Goal: Navigation & Orientation: Find specific page/section

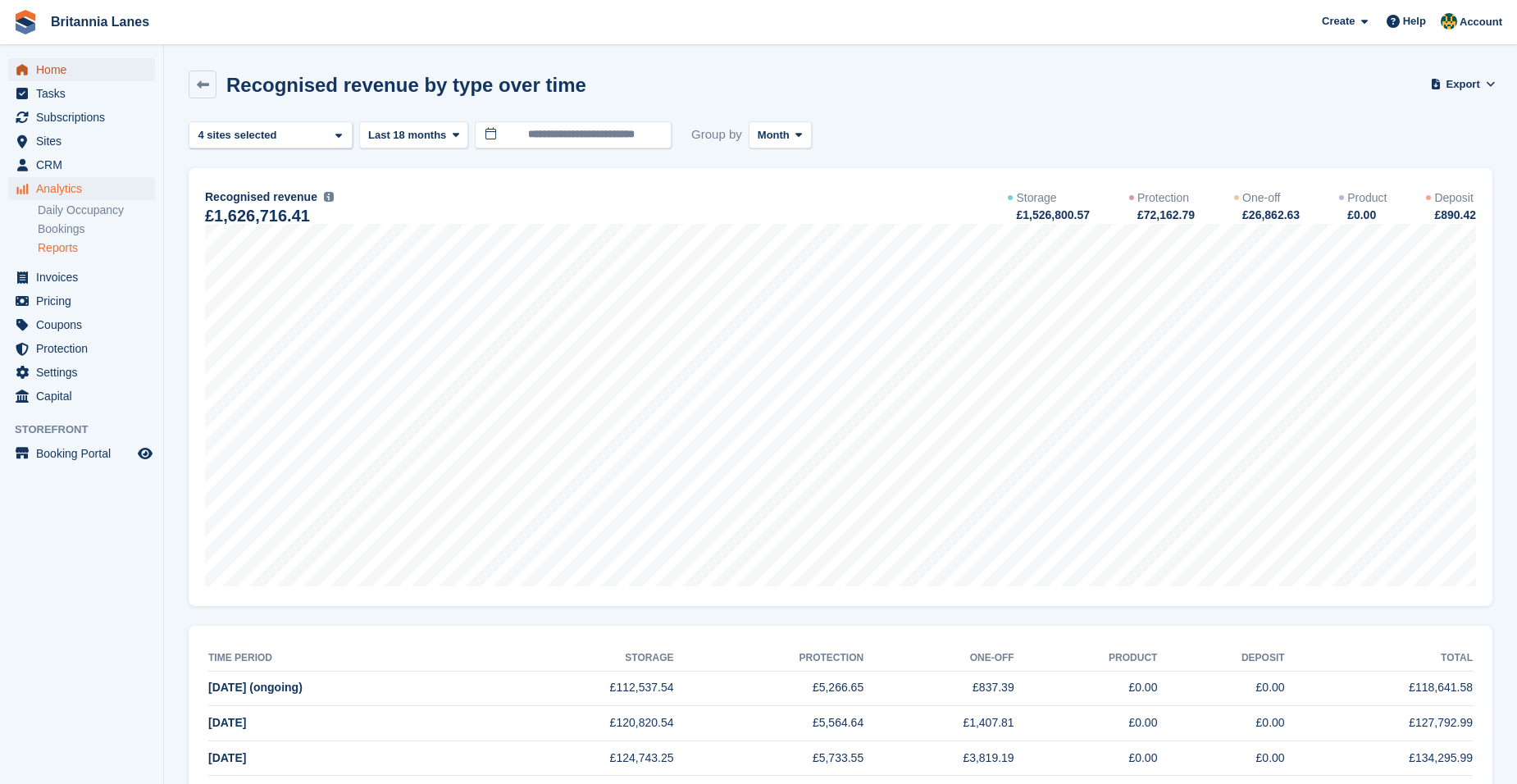
click at [48, 61] on span "Home" at bounding box center [85, 70] width 99 height 23
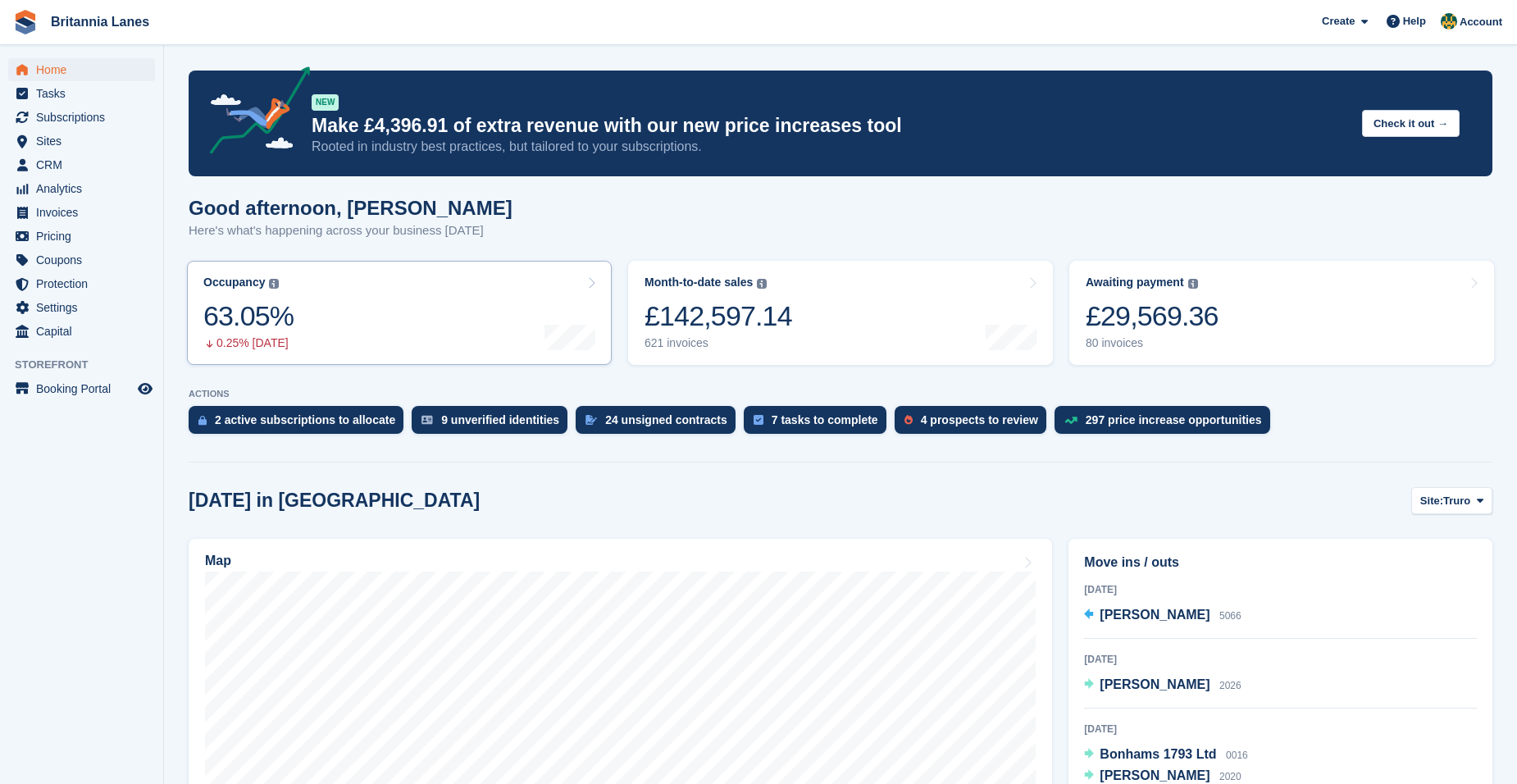
click at [339, 342] on link "Occupancy The percentage of all currently allocated units in terms of area. Inc…" at bounding box center [398, 312] width 424 height 104
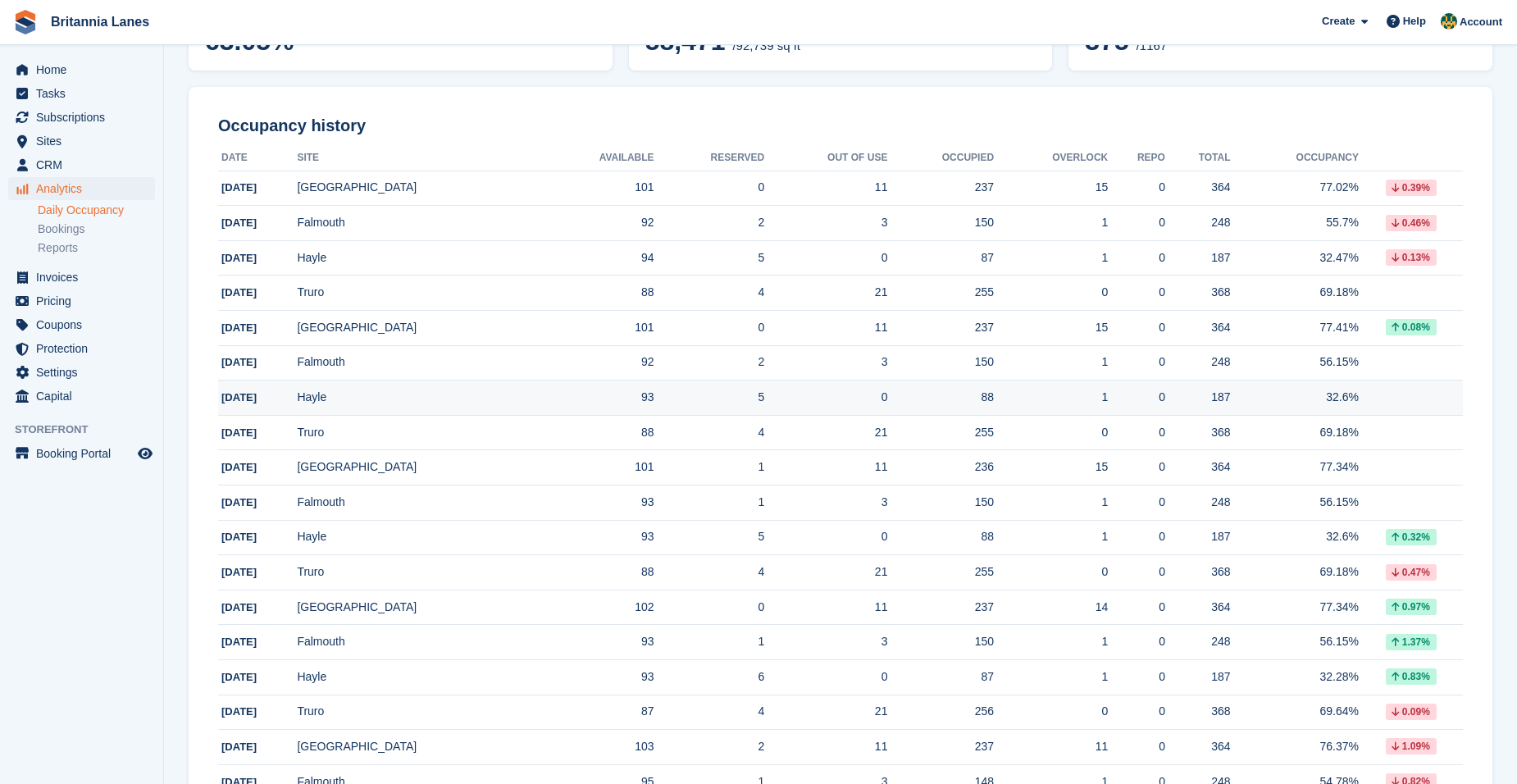
scroll to position [246, 0]
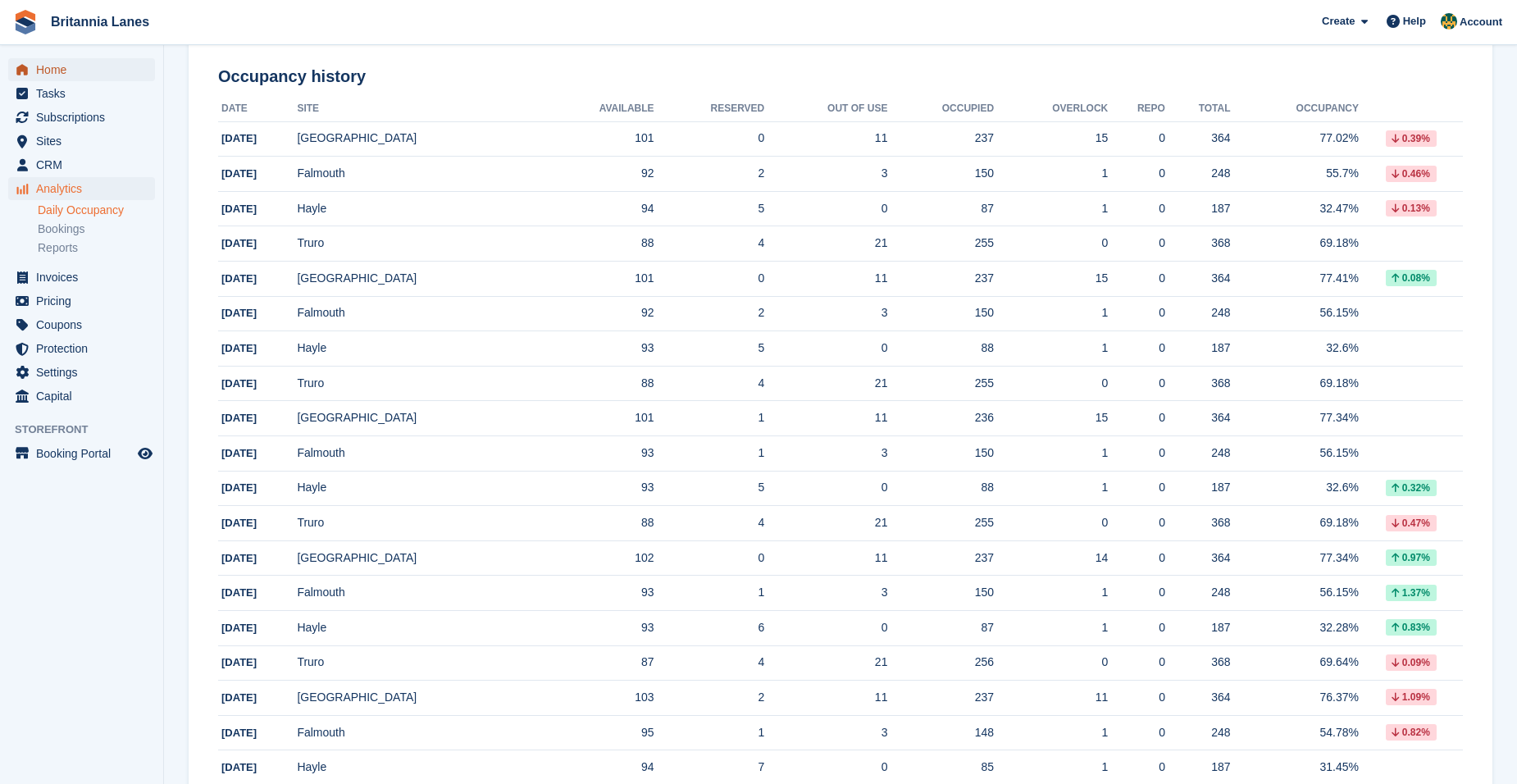
click at [77, 73] on span "Home" at bounding box center [85, 70] width 99 height 23
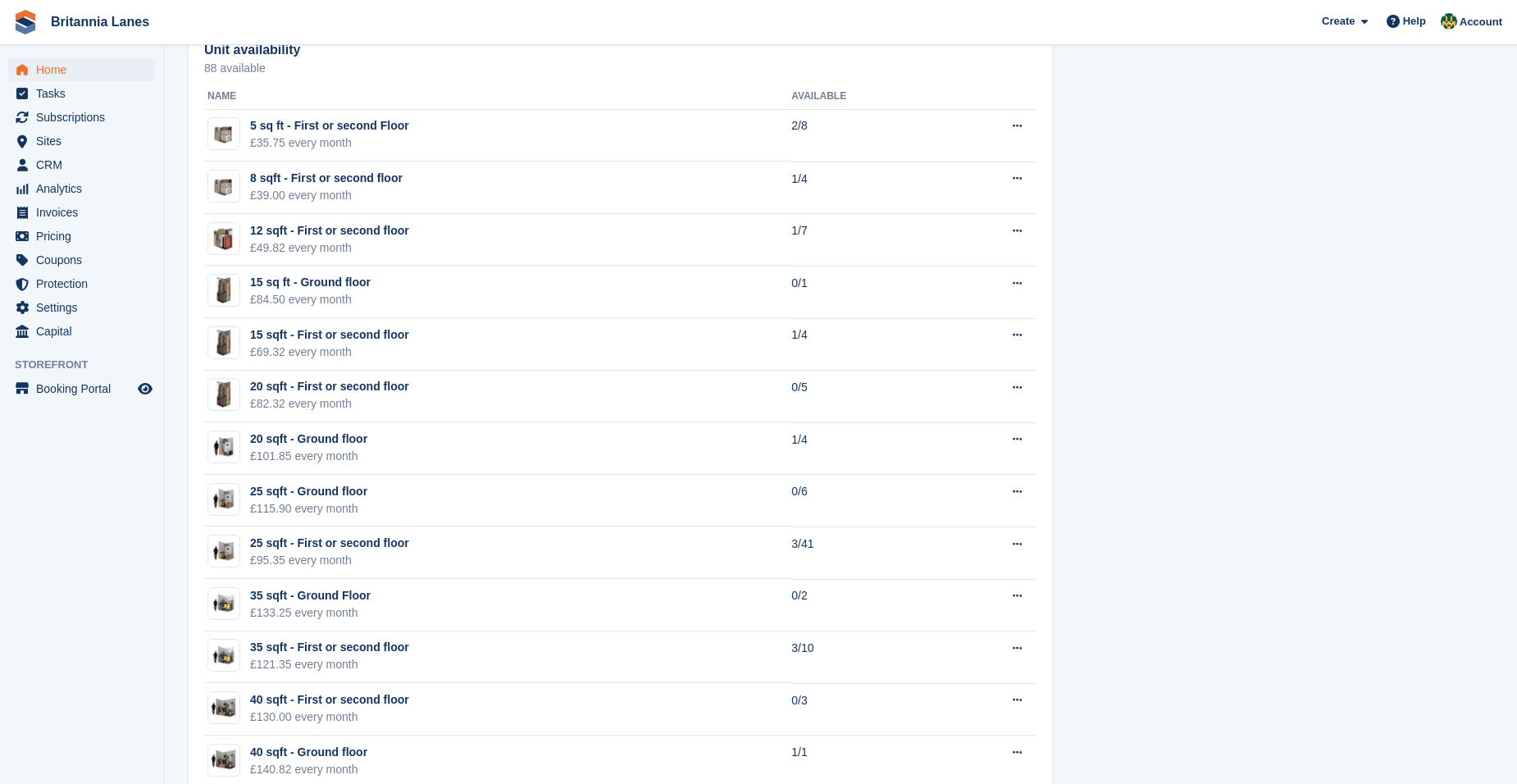
scroll to position [983, 0]
